Goal: Information Seeking & Learning: Learn about a topic

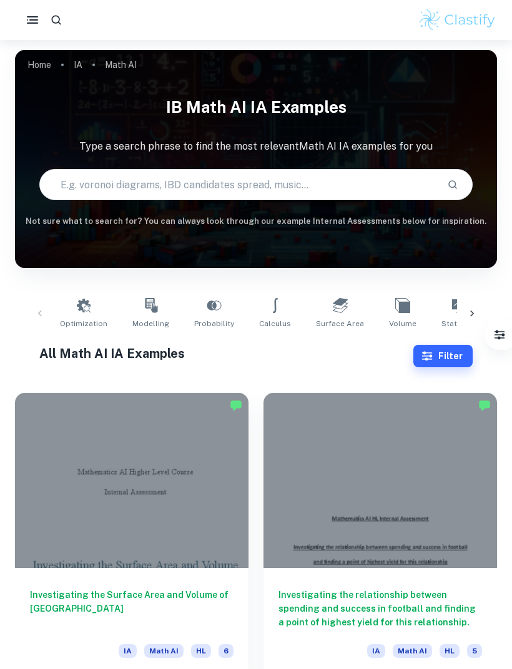
click at [364, 190] on input "text" at bounding box center [238, 184] width 397 height 35
click at [250, 185] on input "text" at bounding box center [238, 184] width 397 height 35
click at [459, 361] on button "Filter" at bounding box center [442, 356] width 59 height 22
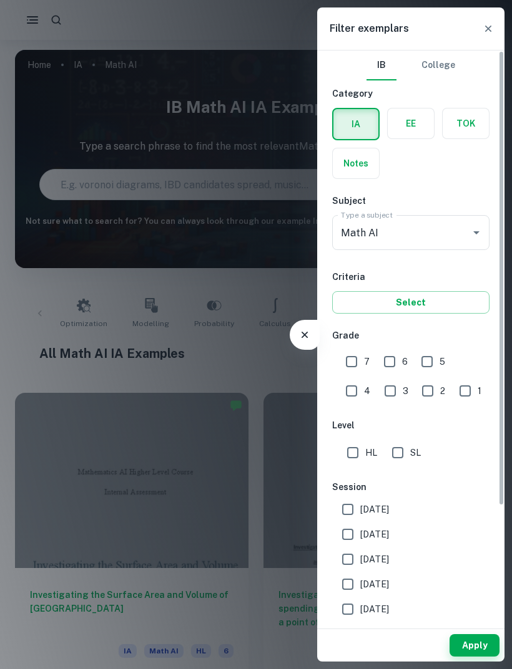
click at [463, 226] on div at bounding box center [467, 232] width 32 height 17
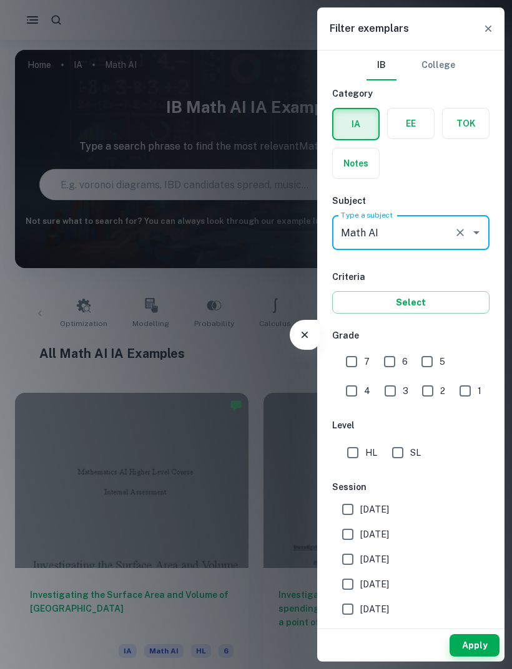
click at [483, 238] on icon "Open" at bounding box center [476, 232] width 15 height 15
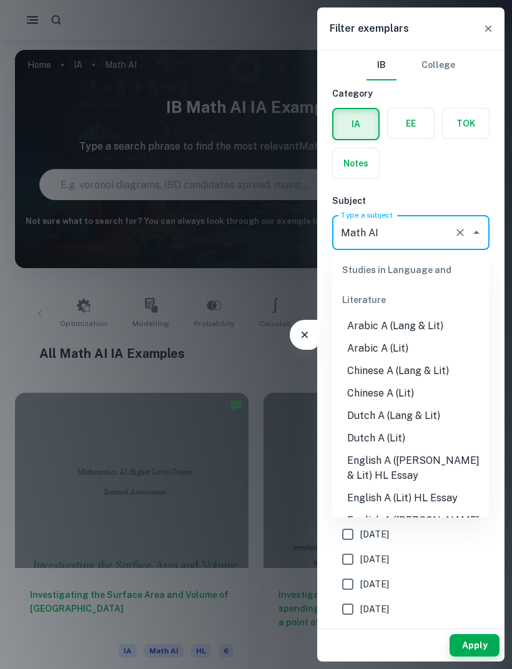
scroll to position [1495, 0]
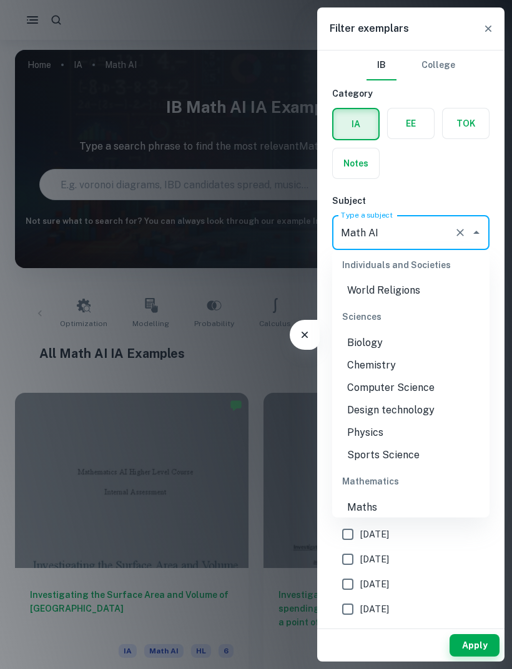
click at [396, 354] on li "Chemistry" at bounding box center [410, 365] width 157 height 22
type input "Chemistry"
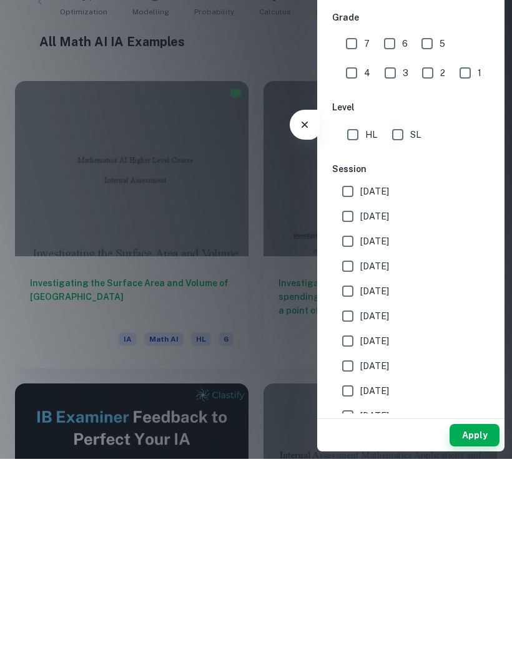
scroll to position [137, 0]
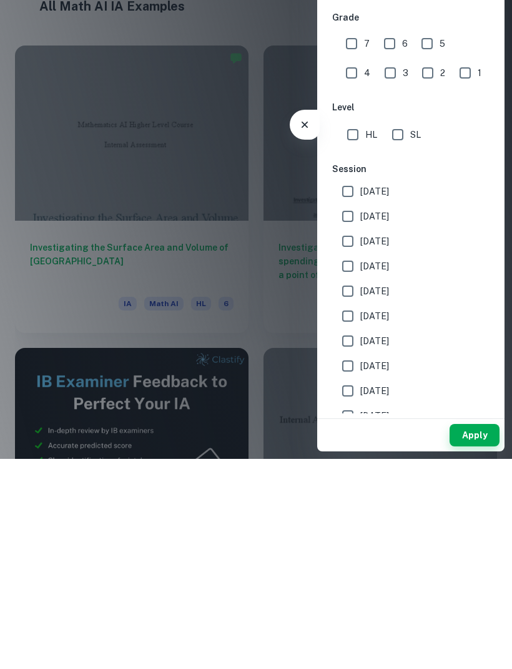
click at [483, 634] on button "Apply" at bounding box center [474, 645] width 50 height 22
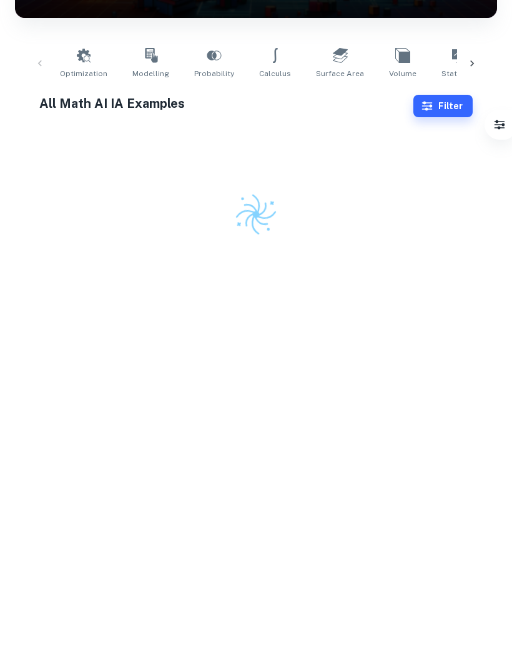
scroll to position [0, 0]
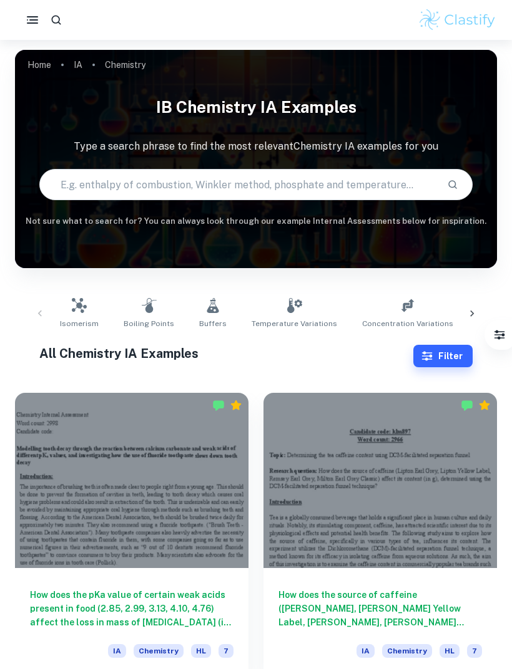
click at [375, 187] on input "text" at bounding box center [238, 184] width 397 height 35
click at [364, 188] on input "text" at bounding box center [238, 184] width 397 height 35
type input "Vitamin C"
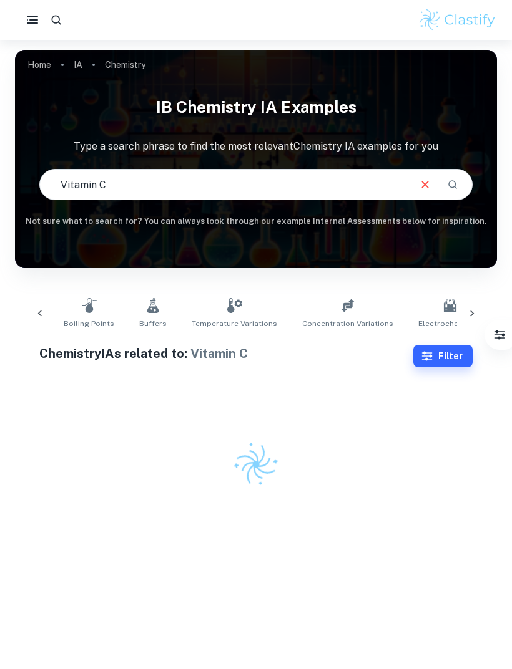
scroll to position [0, 127]
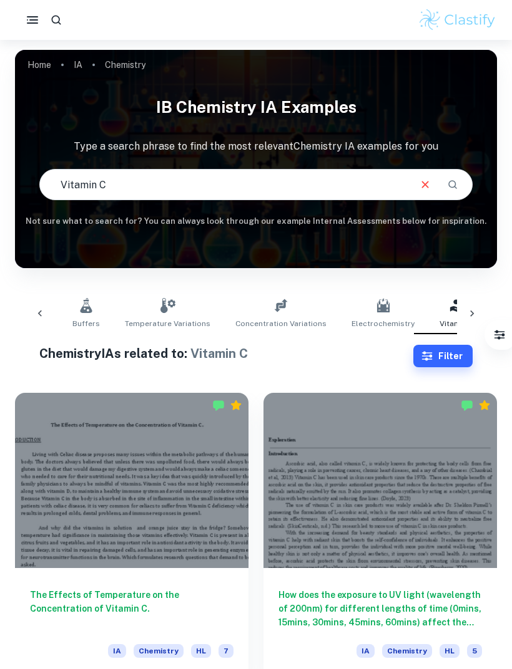
click at [349, 168] on input "Vitamin C" at bounding box center [224, 184] width 369 height 35
click at [460, 177] on button "Search" at bounding box center [452, 184] width 21 height 21
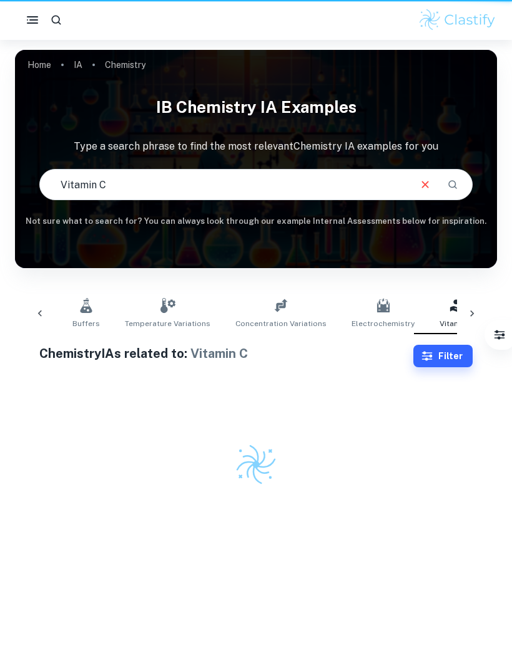
click at [462, 188] on button "Search" at bounding box center [452, 184] width 21 height 21
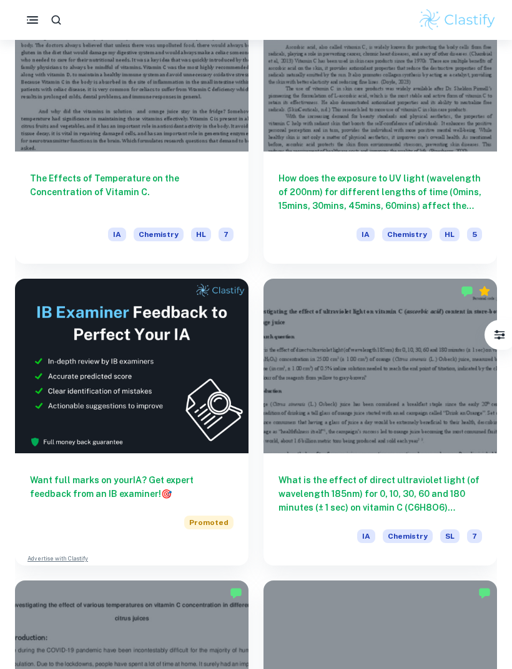
scroll to position [412, 0]
